Goal: Task Accomplishment & Management: Manage account settings

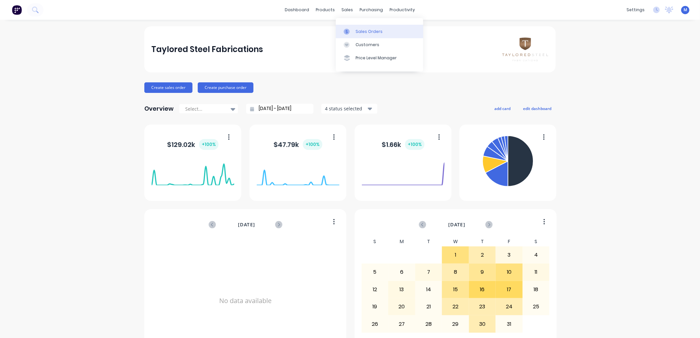
click at [354, 31] on link "Sales Orders" at bounding box center [379, 31] width 87 height 13
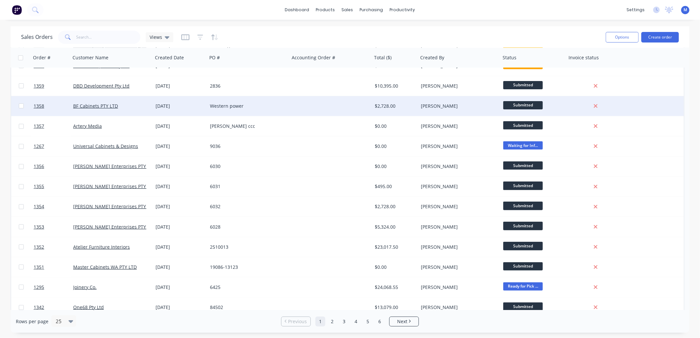
scroll to position [146, 0]
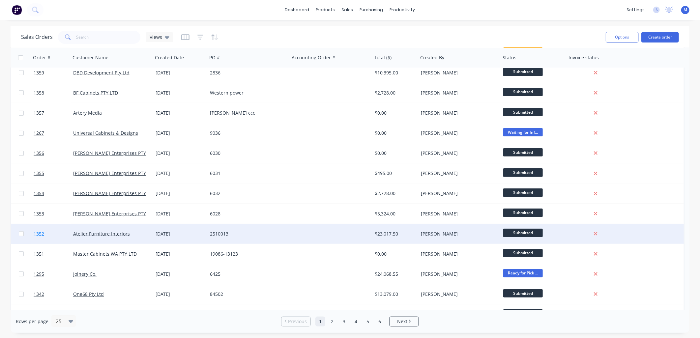
click at [39, 229] on link "1352" at bounding box center [54, 234] width 40 height 20
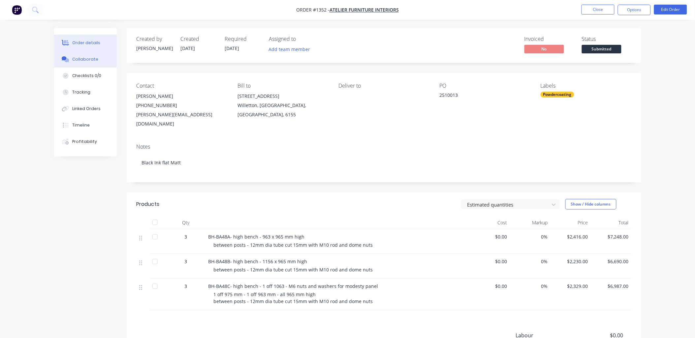
click at [80, 60] on div "Collaborate" at bounding box center [85, 59] width 26 height 6
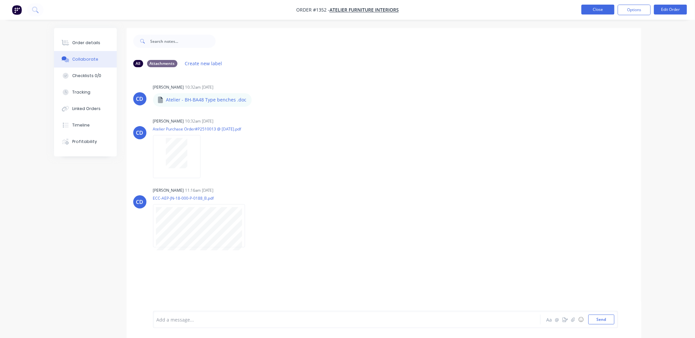
click at [585, 12] on button "Close" at bounding box center [597, 10] width 33 height 10
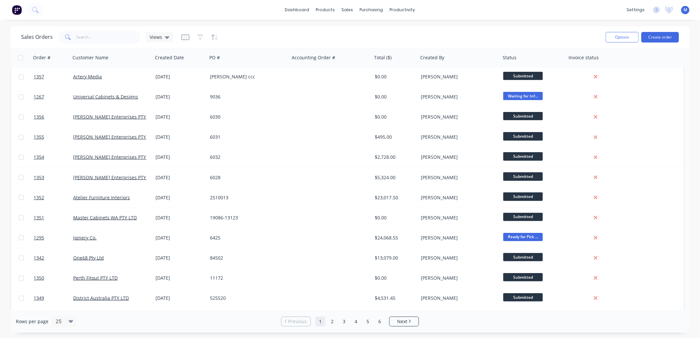
scroll to position [183, 0]
click at [96, 37] on input "text" at bounding box center [108, 37] width 64 height 13
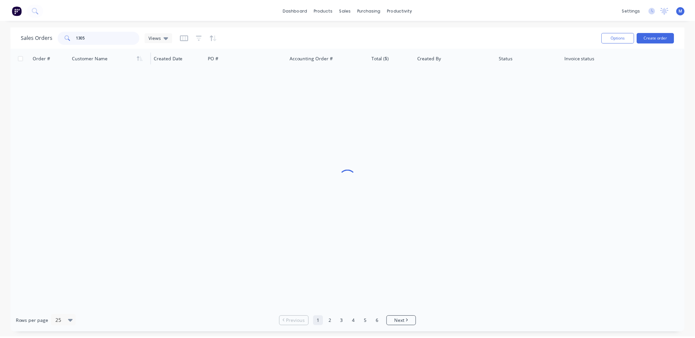
scroll to position [0, 0]
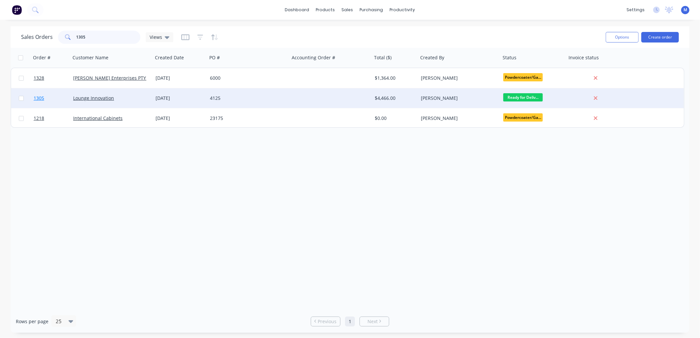
type input "1305"
click at [38, 96] on span "1305" at bounding box center [39, 98] width 11 height 7
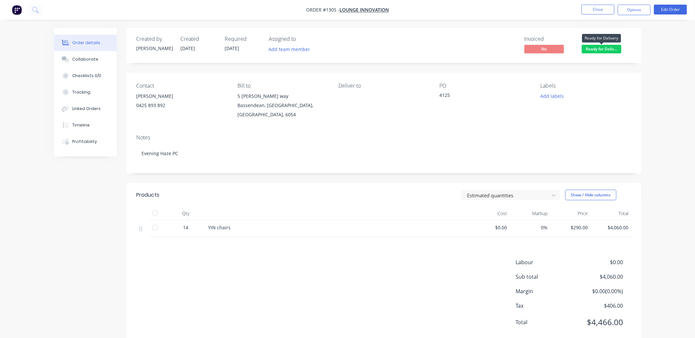
click at [605, 49] on span "Ready for Deliv..." at bounding box center [602, 49] width 40 height 8
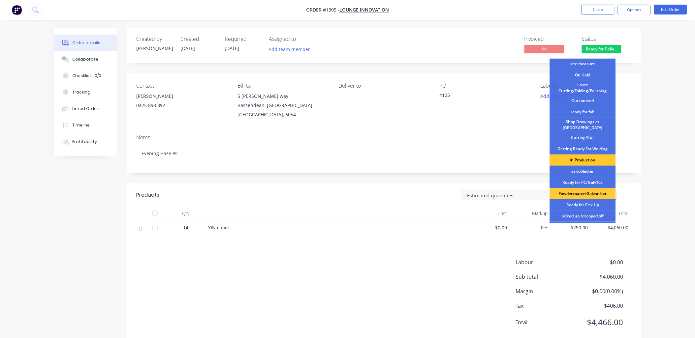
scroll to position [85, 0]
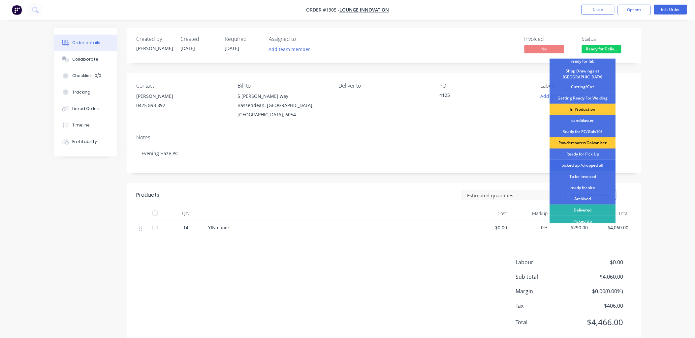
click at [584, 161] on div "picked up /dropped off" at bounding box center [583, 165] width 66 height 11
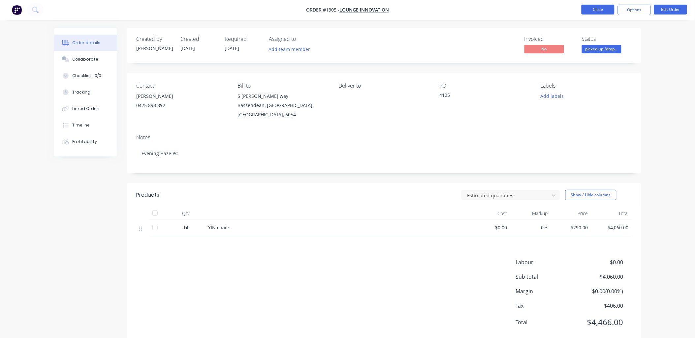
click at [596, 6] on button "Close" at bounding box center [597, 10] width 33 height 10
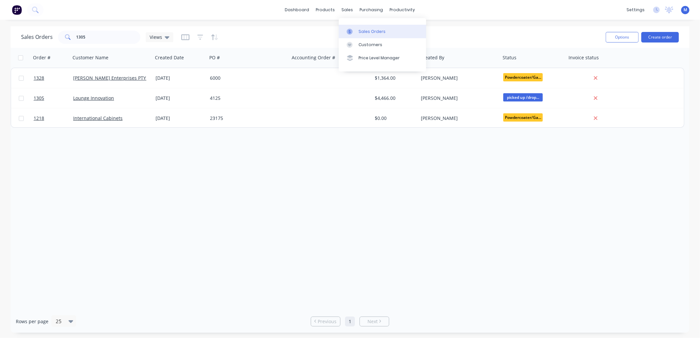
click at [353, 30] on div at bounding box center [352, 32] width 10 height 6
drag, startPoint x: 88, startPoint y: 39, endPoint x: 74, endPoint y: 38, distance: 14.9
click at [74, 38] on div "1305" at bounding box center [99, 37] width 82 height 13
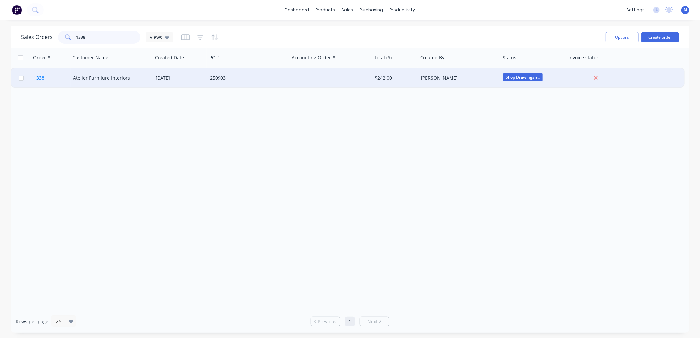
type input "1338"
click at [40, 79] on span "1338" at bounding box center [39, 78] width 11 height 7
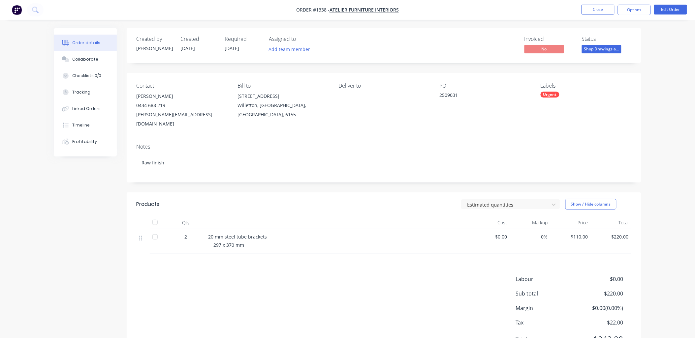
click at [605, 49] on span "Shop Drawings a..." at bounding box center [602, 49] width 40 height 8
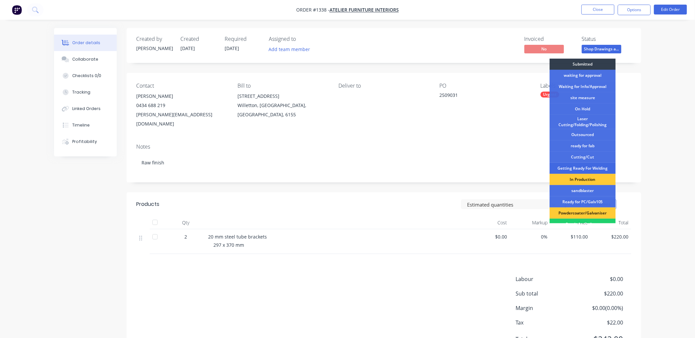
scroll to position [37, 0]
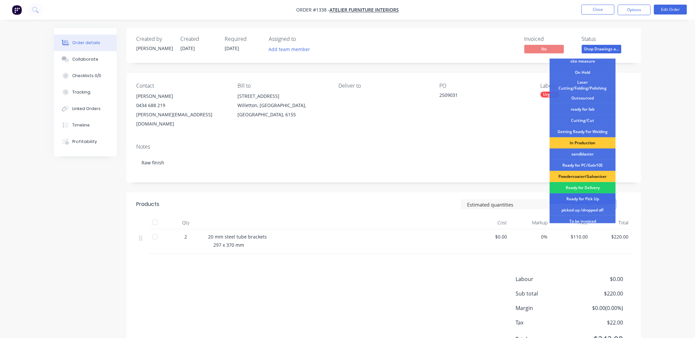
click at [584, 198] on div "Ready for Pick Up" at bounding box center [583, 199] width 66 height 11
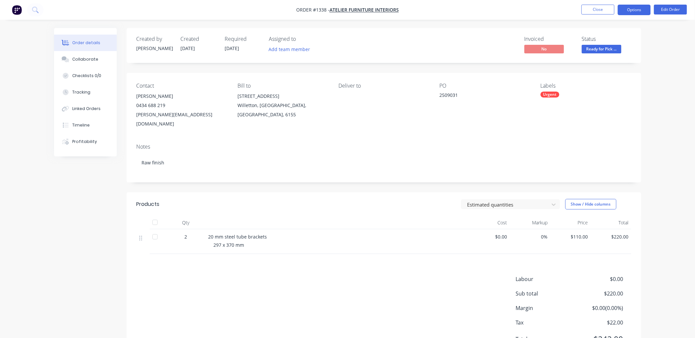
click at [637, 12] on button "Options" at bounding box center [633, 10] width 33 height 11
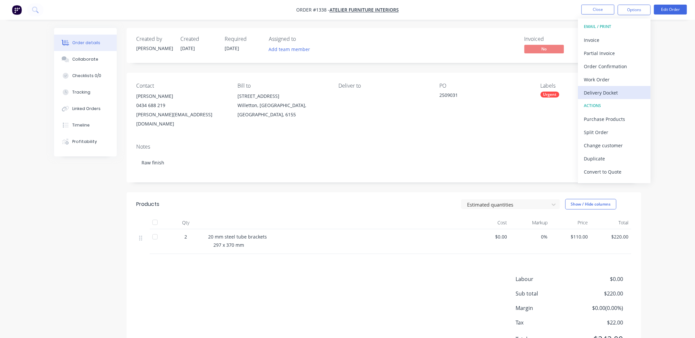
click at [620, 93] on div "Delivery Docket" at bounding box center [614, 93] width 61 height 10
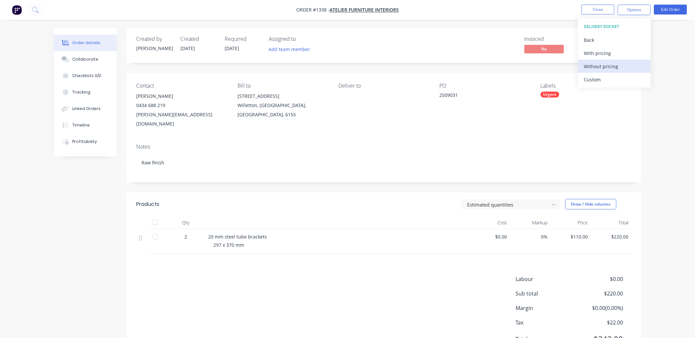
click at [603, 67] on div "Without pricing" at bounding box center [614, 67] width 61 height 10
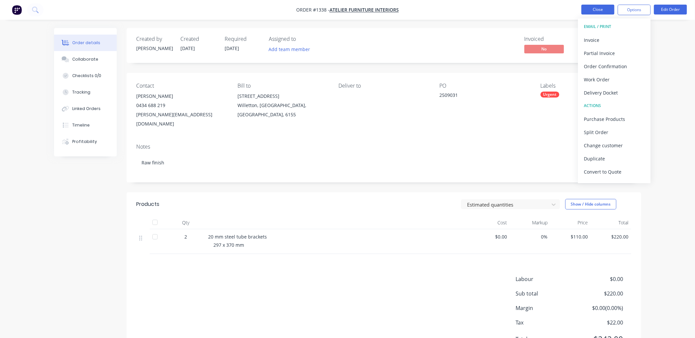
click at [582, 10] on button "Close" at bounding box center [597, 10] width 33 height 10
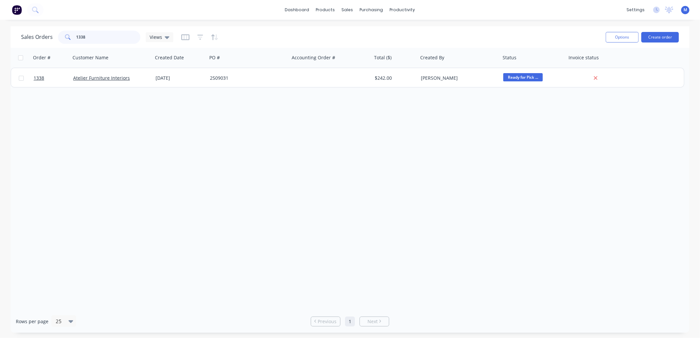
drag, startPoint x: 88, startPoint y: 39, endPoint x: 67, endPoint y: 38, distance: 21.8
click at [67, 38] on div "1338" at bounding box center [99, 37] width 82 height 13
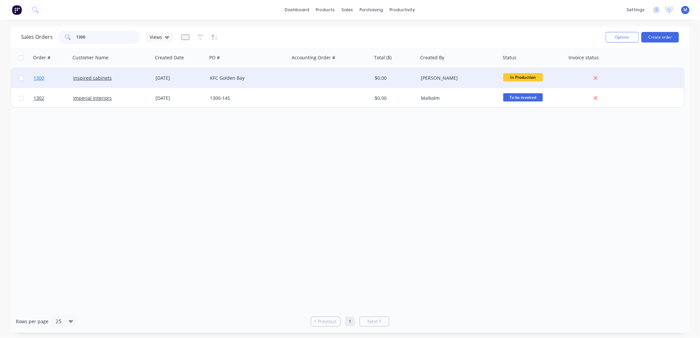
type input "1300"
click at [41, 76] on span "1300" at bounding box center [39, 78] width 11 height 7
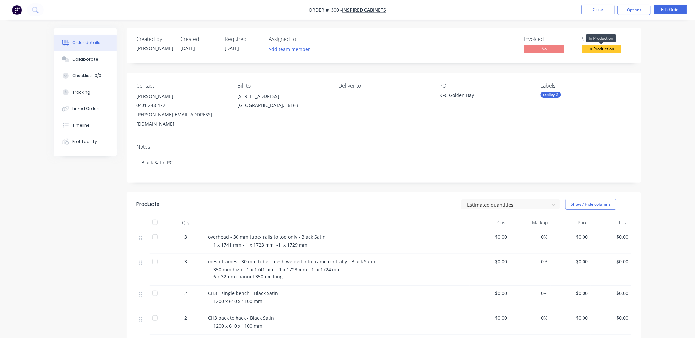
click at [603, 50] on span "In Production" at bounding box center [602, 49] width 40 height 8
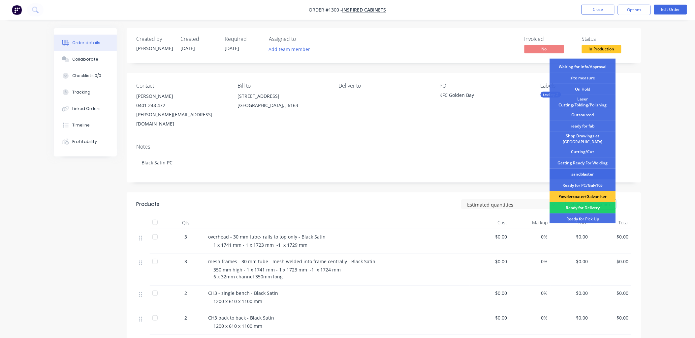
scroll to position [85, 0]
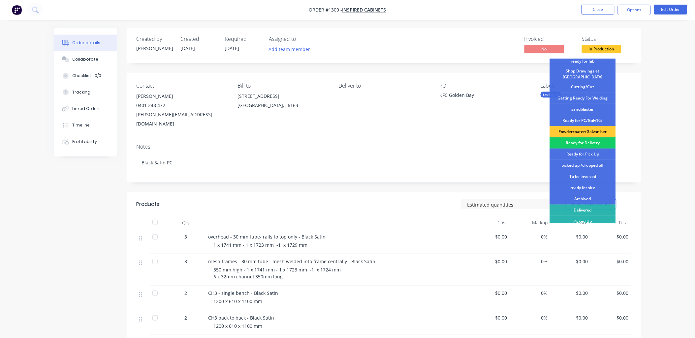
click at [583, 140] on div "Ready for Delivery" at bounding box center [583, 142] width 66 height 11
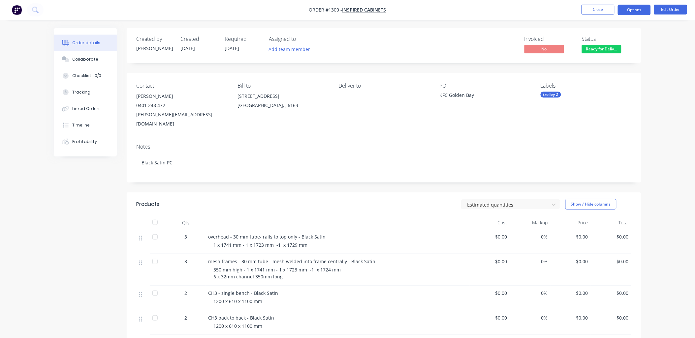
click at [630, 11] on button "Options" at bounding box center [633, 10] width 33 height 11
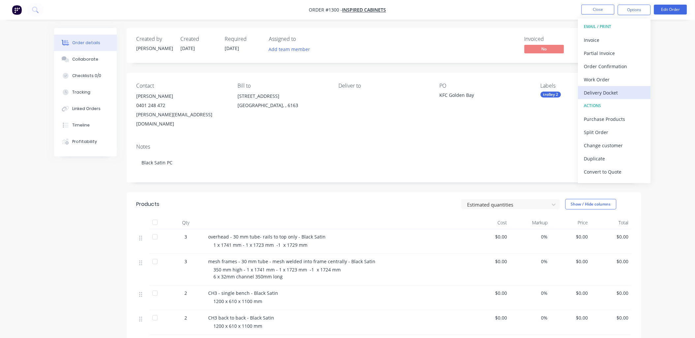
click at [605, 94] on div "Delivery Docket" at bounding box center [614, 93] width 61 height 10
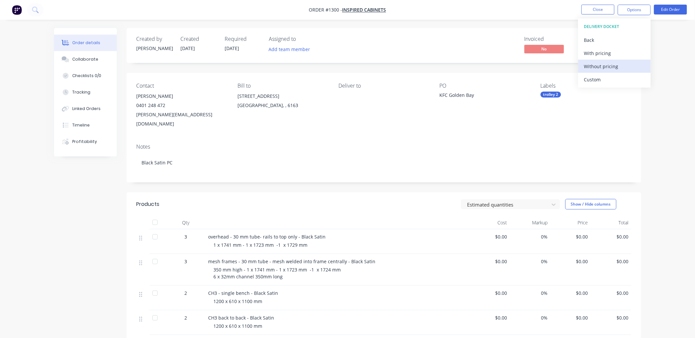
click at [599, 66] on div "Without pricing" at bounding box center [614, 67] width 61 height 10
click at [602, 12] on button "Close" at bounding box center [597, 10] width 33 height 10
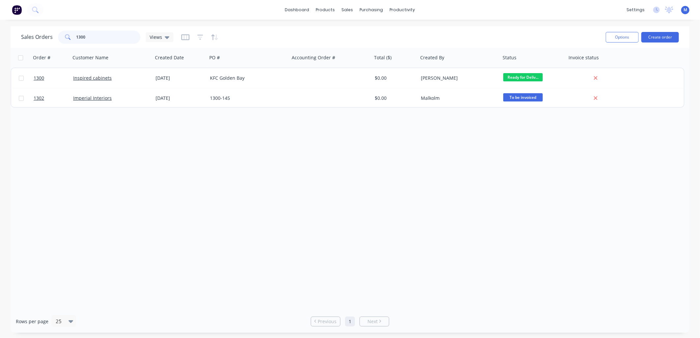
drag, startPoint x: 86, startPoint y: 40, endPoint x: 80, endPoint y: 40, distance: 5.6
click at [80, 40] on input "1300" at bounding box center [108, 37] width 64 height 13
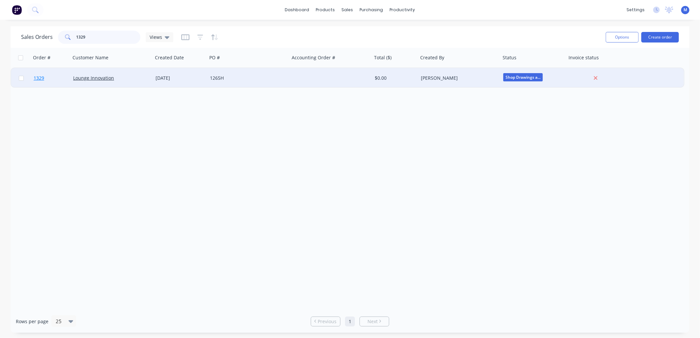
type input "1329"
click at [38, 76] on span "1329" at bounding box center [39, 78] width 11 height 7
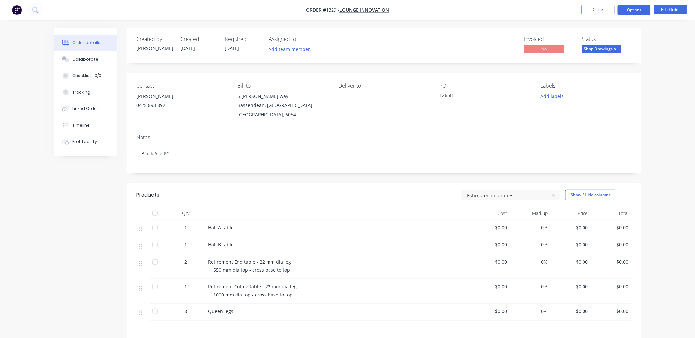
click at [639, 11] on button "Options" at bounding box center [633, 10] width 33 height 11
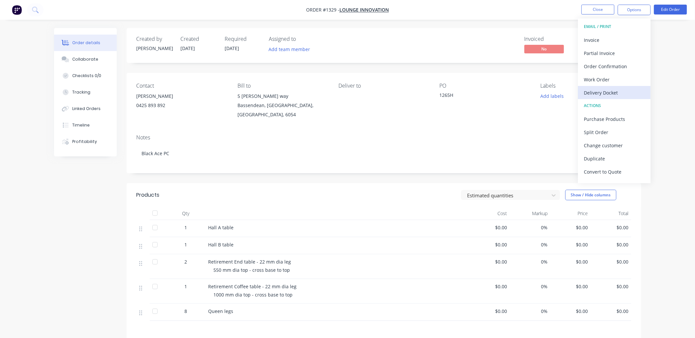
click at [614, 89] on div "Delivery Docket" at bounding box center [614, 93] width 61 height 10
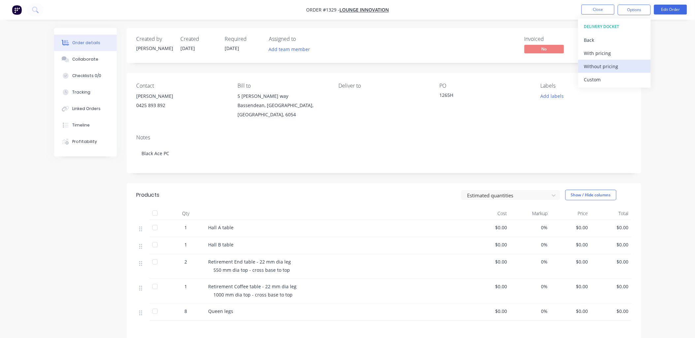
click at [599, 66] on div "Without pricing" at bounding box center [614, 67] width 61 height 10
click at [488, 36] on div "Invoiced No Status Shop Drawings a..." at bounding box center [483, 45] width 296 height 19
click at [612, 48] on span "Shop Drawings a..." at bounding box center [602, 49] width 40 height 8
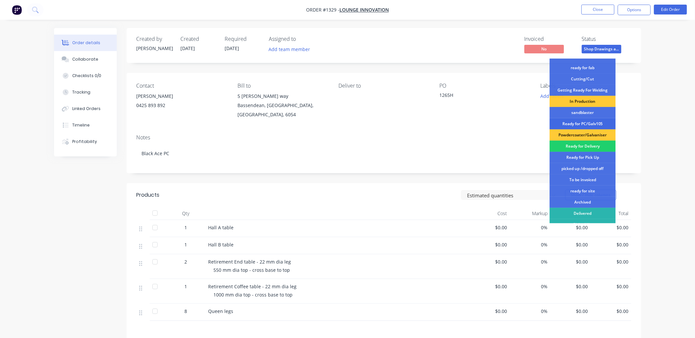
scroll to position [85, 0]
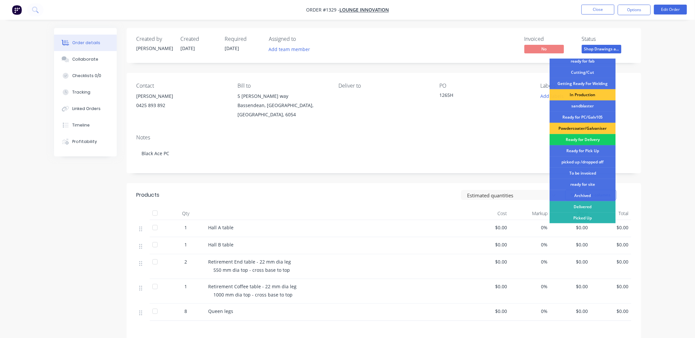
click at [586, 139] on div "Ready for Delivery" at bounding box center [583, 139] width 66 height 11
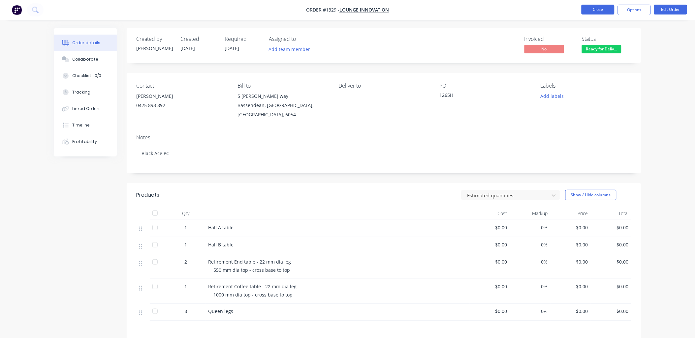
click at [596, 11] on button "Close" at bounding box center [597, 10] width 33 height 10
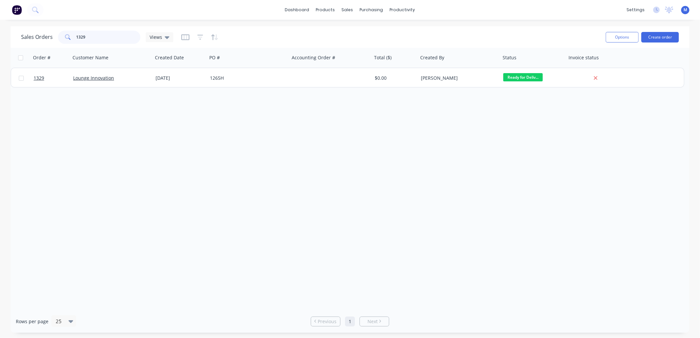
drag, startPoint x: 79, startPoint y: 37, endPoint x: 102, endPoint y: 39, distance: 22.1
click at [102, 39] on input "1329" at bounding box center [108, 37] width 64 height 13
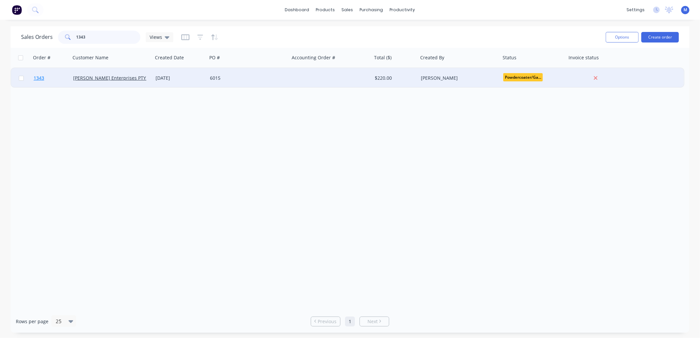
type input "1343"
click at [40, 76] on span "1343" at bounding box center [39, 78] width 11 height 7
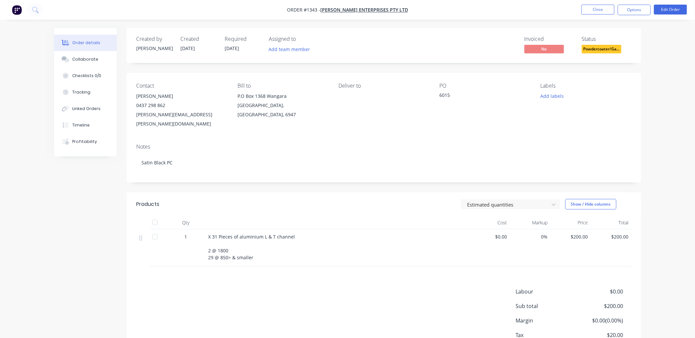
click at [597, 51] on span "Powdercoater/Ga..." at bounding box center [602, 49] width 40 height 8
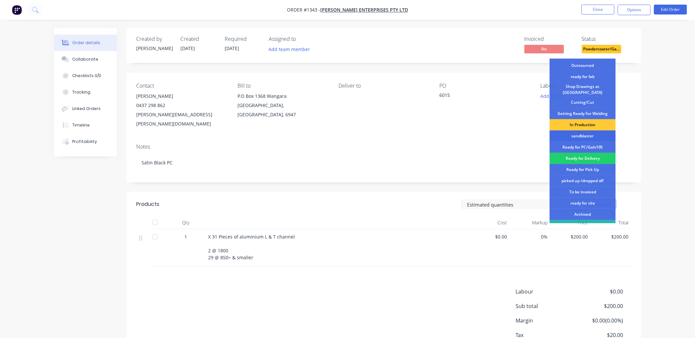
scroll to position [73, 0]
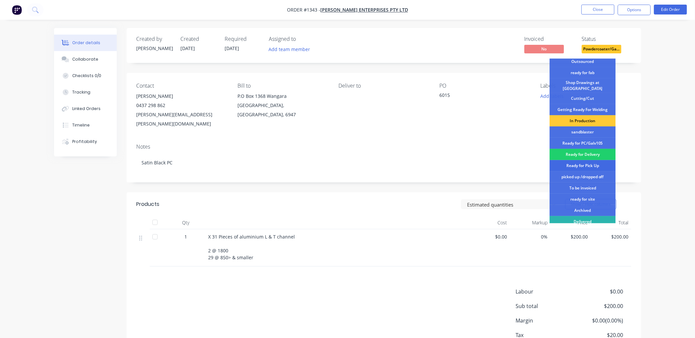
click at [585, 163] on div "Ready for Pick Up" at bounding box center [583, 165] width 66 height 11
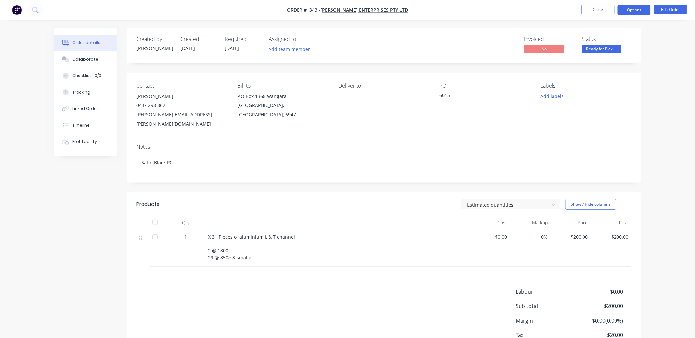
click at [631, 11] on button "Options" at bounding box center [633, 10] width 33 height 11
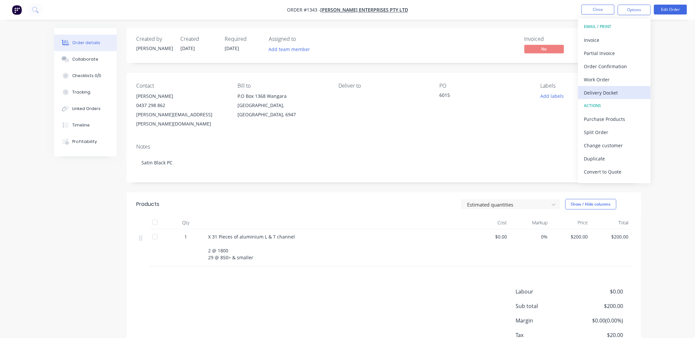
click at [607, 92] on div "Delivery Docket" at bounding box center [614, 93] width 61 height 10
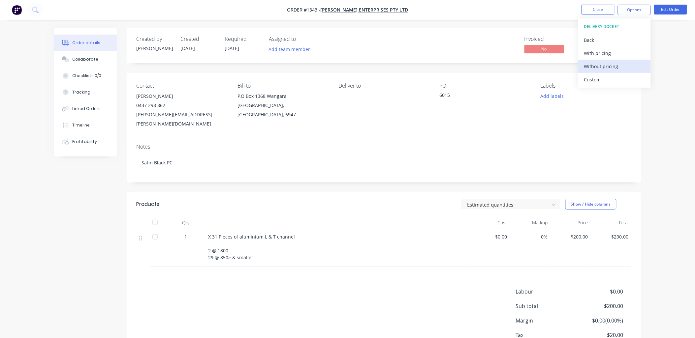
click at [599, 66] on div "Without pricing" at bounding box center [614, 67] width 61 height 10
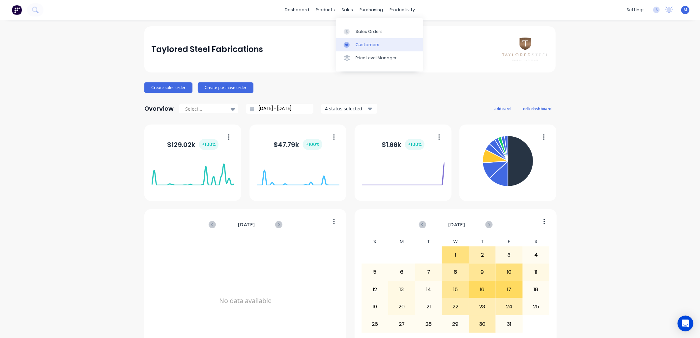
click at [359, 43] on div "Customers" at bounding box center [368, 45] width 24 height 6
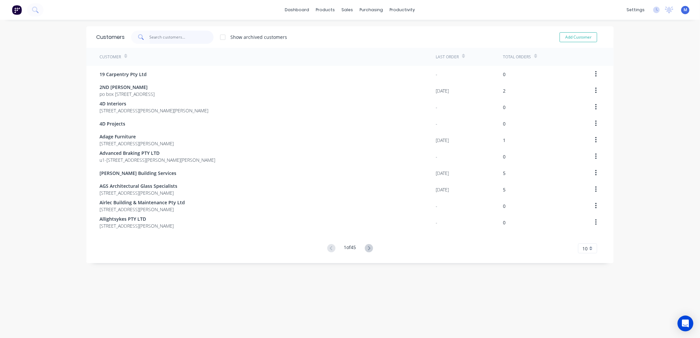
click at [185, 35] on input "text" at bounding box center [182, 37] width 64 height 13
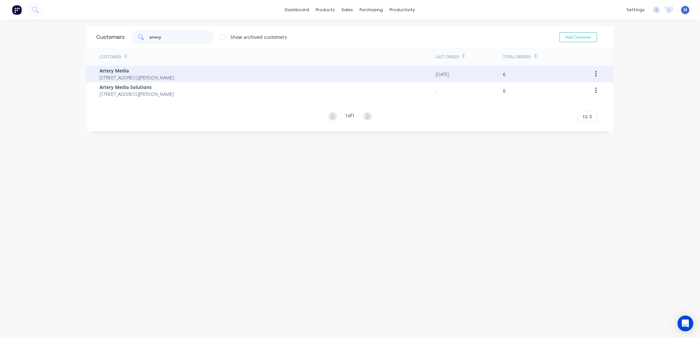
type input "artery"
click at [125, 73] on span "Artery Media" at bounding box center [137, 70] width 74 height 7
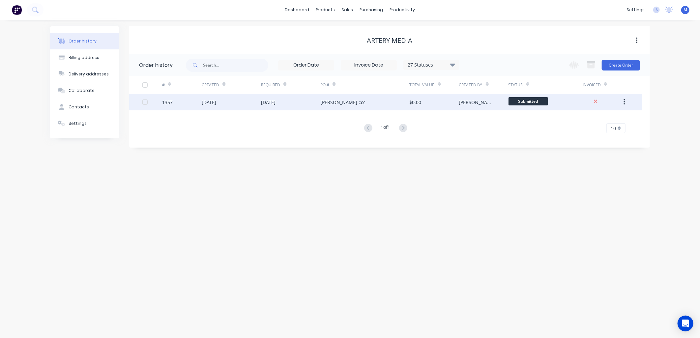
click at [271, 104] on div "[DATE]" at bounding box center [268, 102] width 15 height 7
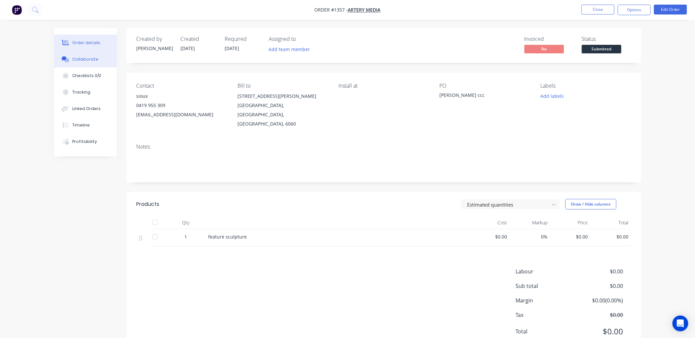
click at [87, 57] on div "Collaborate" at bounding box center [85, 59] width 26 height 6
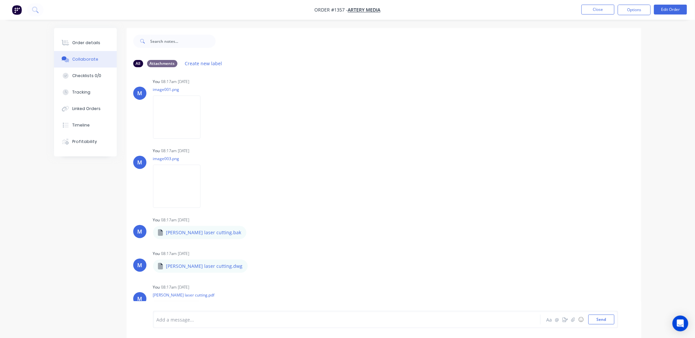
scroll to position [110, 0]
click at [179, 185] on img at bounding box center [176, 185] width 47 height 43
click at [88, 40] on div "Order details" at bounding box center [86, 43] width 28 height 6
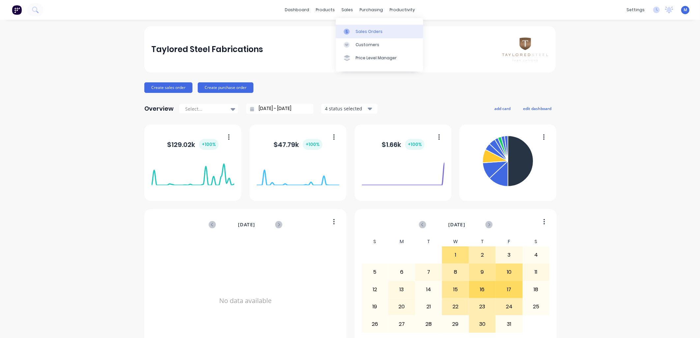
click at [351, 28] on link "Sales Orders" at bounding box center [379, 31] width 87 height 13
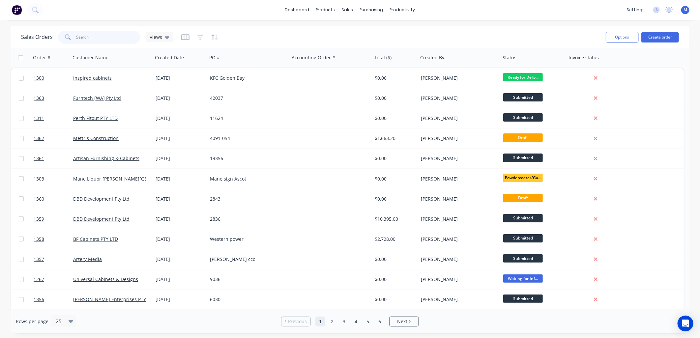
click at [93, 40] on input "text" at bounding box center [108, 37] width 64 height 13
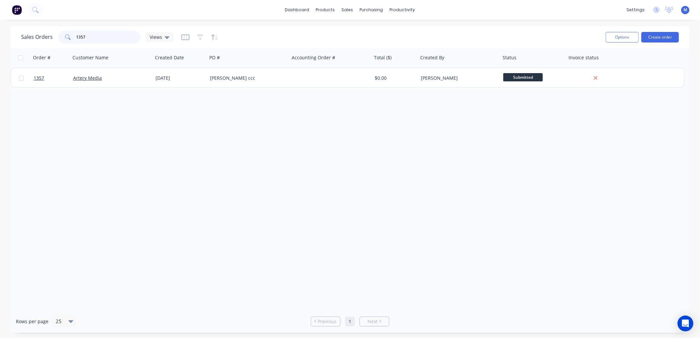
type input "1357"
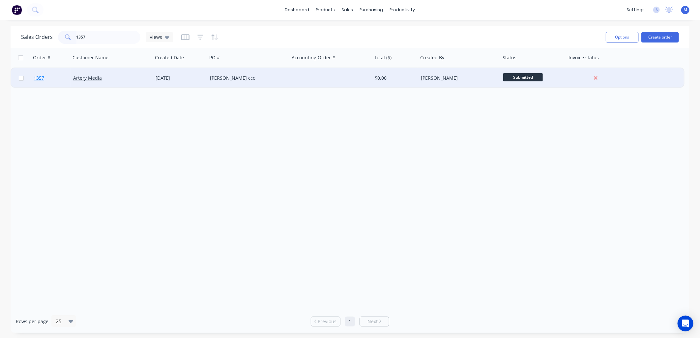
click at [44, 74] on link "1357" at bounding box center [54, 78] width 40 height 20
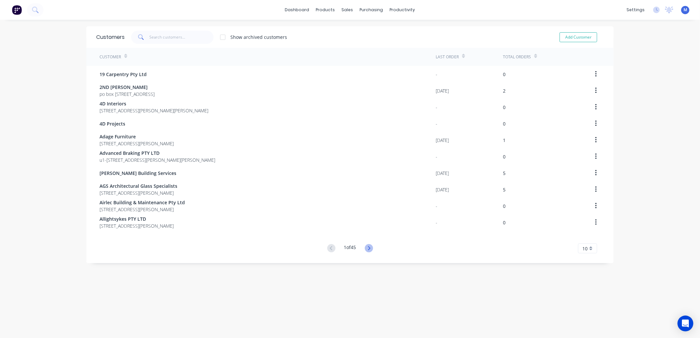
click at [366, 246] on icon at bounding box center [369, 248] width 8 height 8
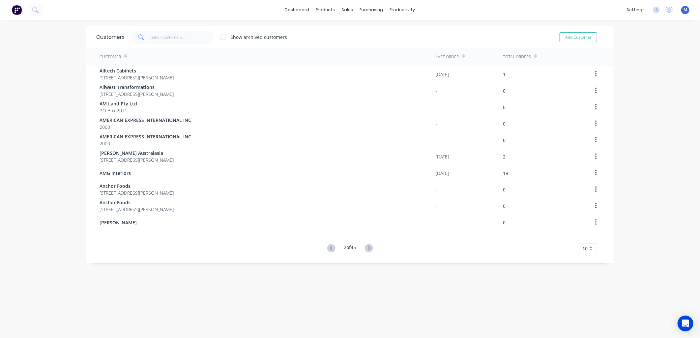
click at [366, 246] on icon at bounding box center [369, 248] width 8 height 8
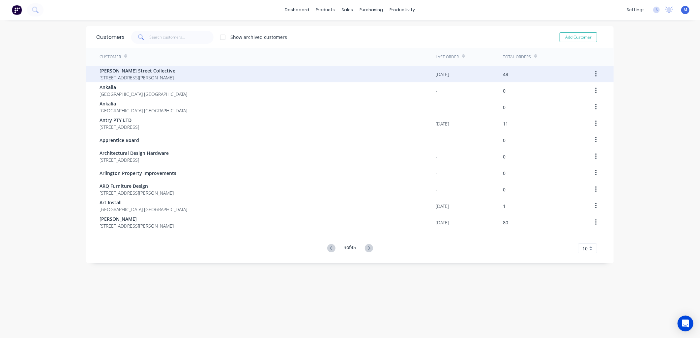
click at [121, 72] on span "Angove Street Collective" at bounding box center [138, 70] width 76 height 7
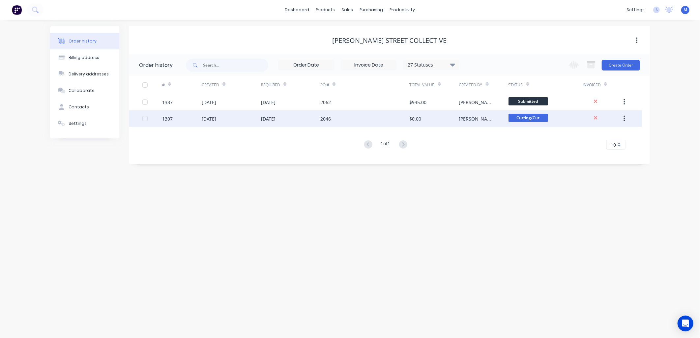
click at [514, 117] on span "Cutting/Cut" at bounding box center [529, 118] width 40 height 8
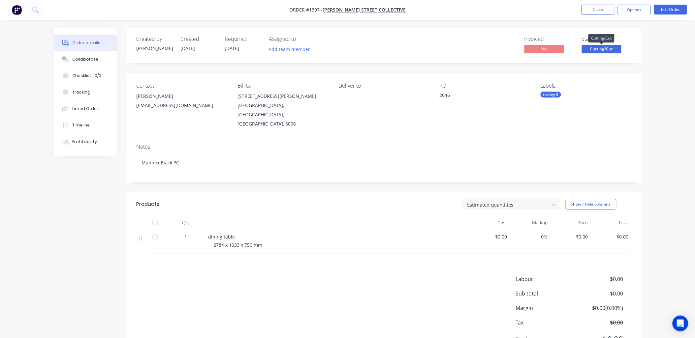
click at [599, 48] on span "Cutting/Cut" at bounding box center [602, 49] width 40 height 8
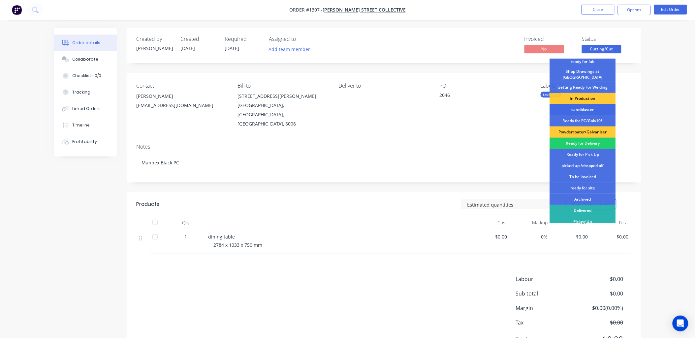
scroll to position [85, 0]
click at [585, 139] on div "Ready for Delivery" at bounding box center [583, 142] width 66 height 11
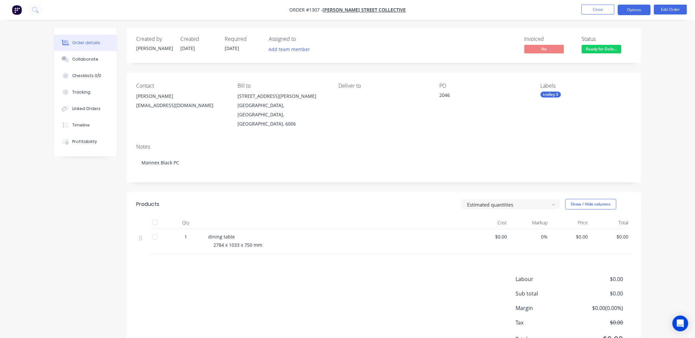
click at [641, 11] on button "Options" at bounding box center [633, 10] width 33 height 11
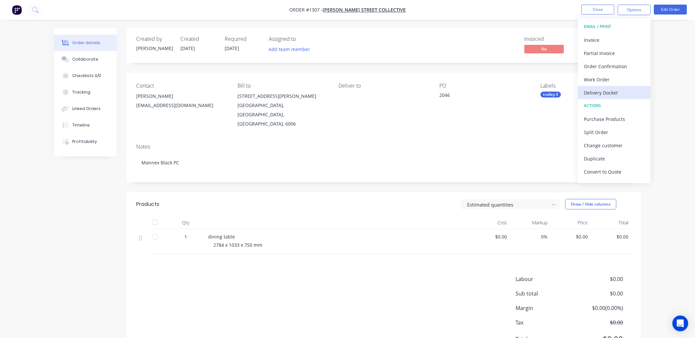
click at [610, 91] on div "Delivery Docket" at bounding box center [614, 93] width 61 height 10
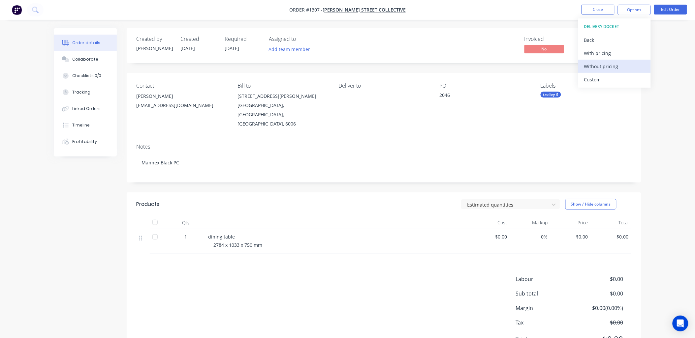
click at [605, 68] on div "Without pricing" at bounding box center [614, 67] width 61 height 10
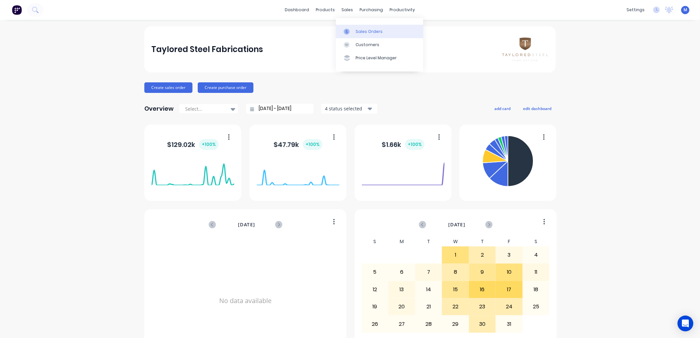
drag, startPoint x: 0, startPoint y: 0, endPoint x: 347, endPoint y: 31, distance: 348.5
click at [347, 31] on icon at bounding box center [347, 32] width 6 height 6
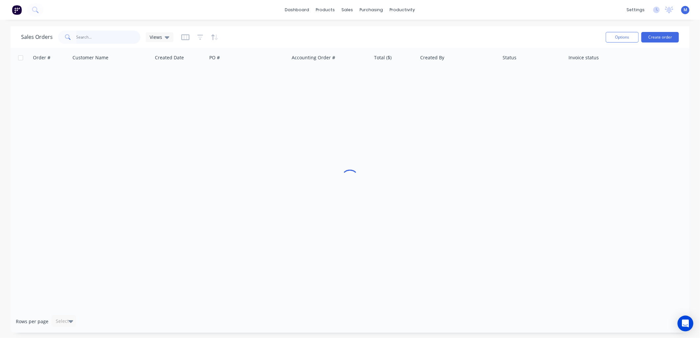
click at [110, 37] on input "text" at bounding box center [108, 37] width 64 height 13
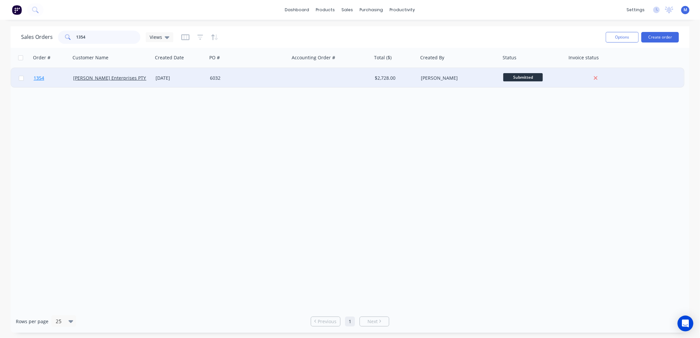
type input "1354"
click at [43, 77] on span "1354" at bounding box center [39, 78] width 11 height 7
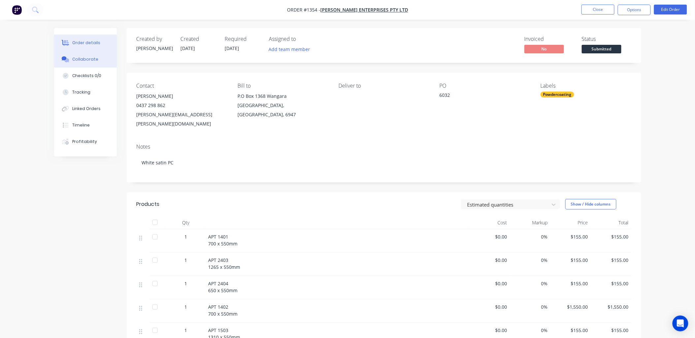
click at [85, 57] on div "Collaborate" at bounding box center [85, 59] width 26 height 6
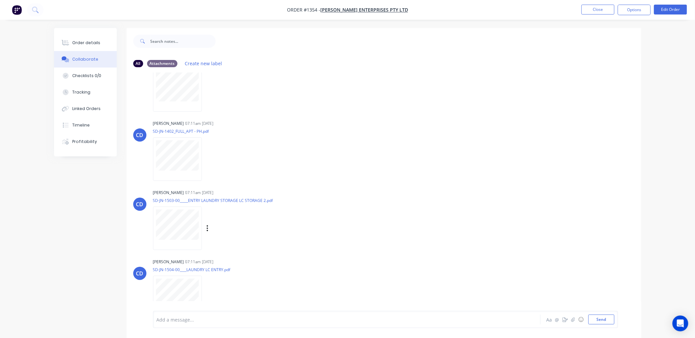
scroll to position [251, 0]
